Goal: Book appointment/travel/reservation

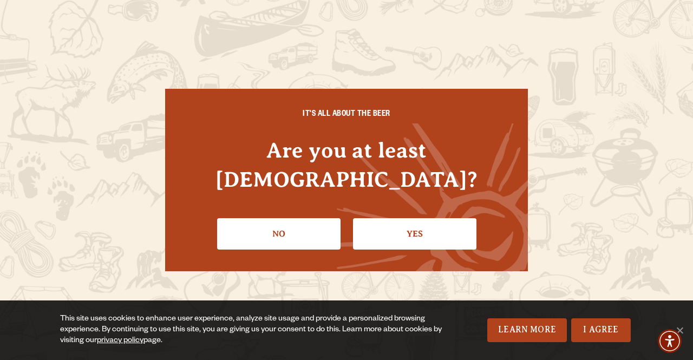
click at [373, 228] on link "Yes" at bounding box center [414, 233] width 123 height 31
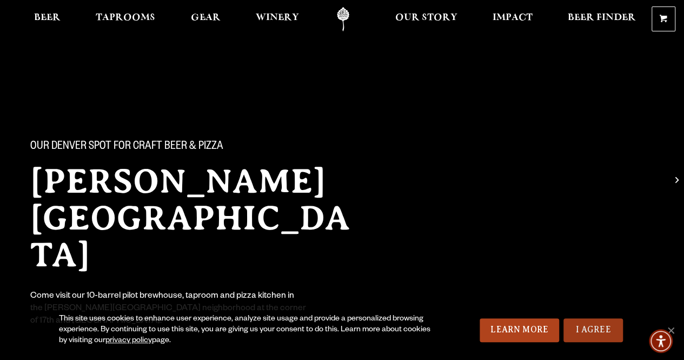
click at [570, 325] on link "I Agree" at bounding box center [594, 330] width 60 height 24
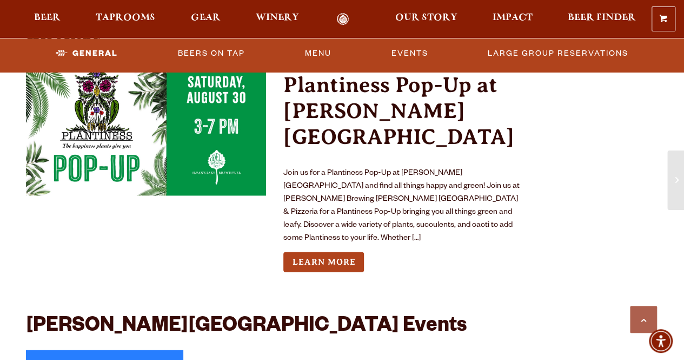
scroll to position [1136, 0]
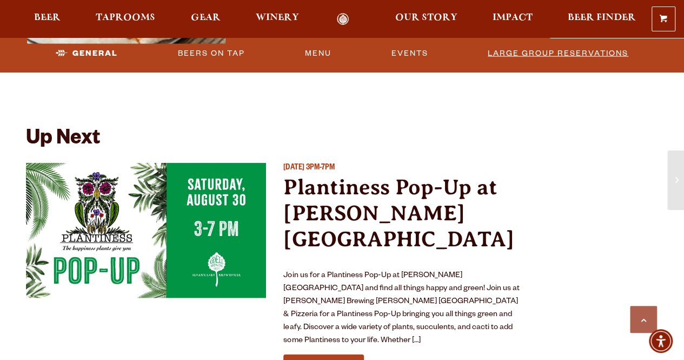
click at [495, 40] on div "General Beers On Tap Menu Events Large Group Reservations" at bounding box center [342, 55] width 684 height 34
click at [499, 50] on link "Large Group Reservations" at bounding box center [558, 53] width 149 height 25
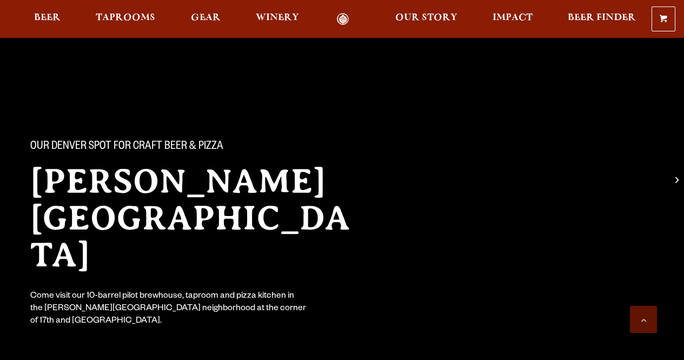
scroll to position [2435, 0]
